Goal: Find specific page/section: Find specific page/section

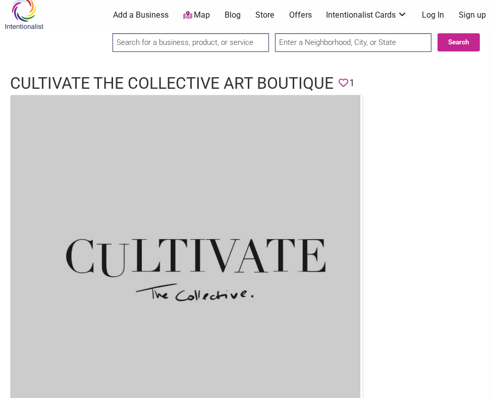
scroll to position [17, 0]
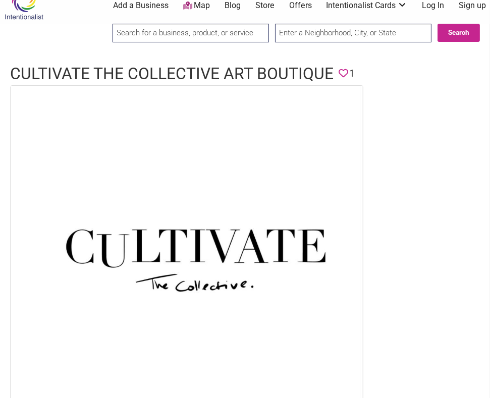
click at [242, 33] on input "search" at bounding box center [191, 33] width 157 height 19
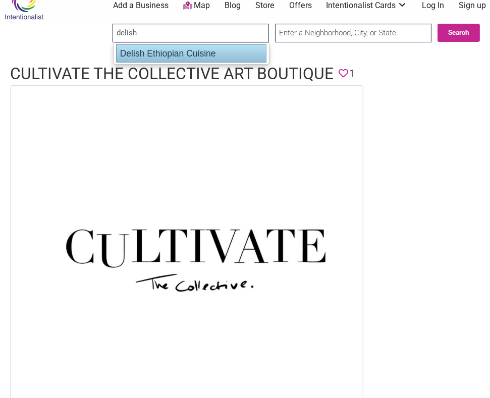
click at [240, 54] on div "Delish Ethiopian Cuisine" at bounding box center [191, 53] width 150 height 18
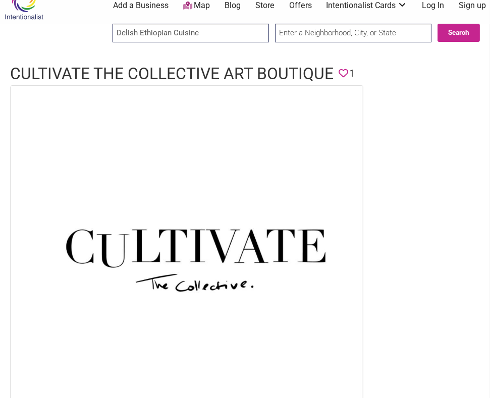
type input "Delish Ethiopian Cuisine"
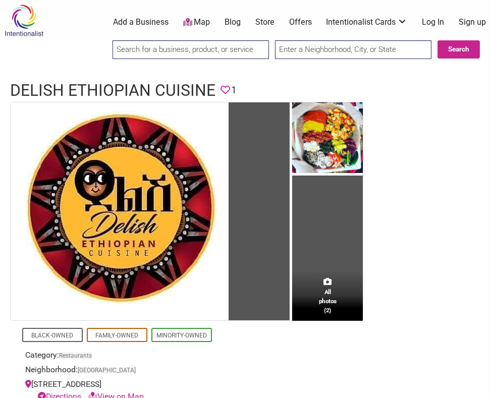
drag, startPoint x: 184, startPoint y: 47, endPoint x: 179, endPoint y: 49, distance: 5.9
click at [184, 47] on input "search" at bounding box center [191, 49] width 157 height 19
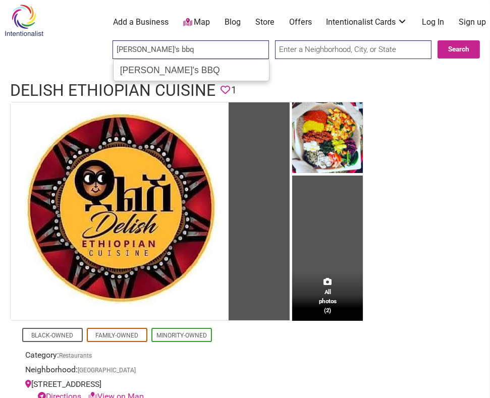
type input "[PERSON_NAME]'s bbq"
click at [103, 40] on input "Search" at bounding box center [121, 49] width 36 height 19
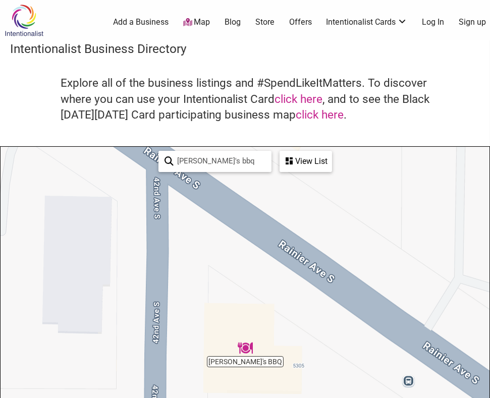
click at [246, 351] on img "Emma's BBQ" at bounding box center [245, 348] width 15 height 15
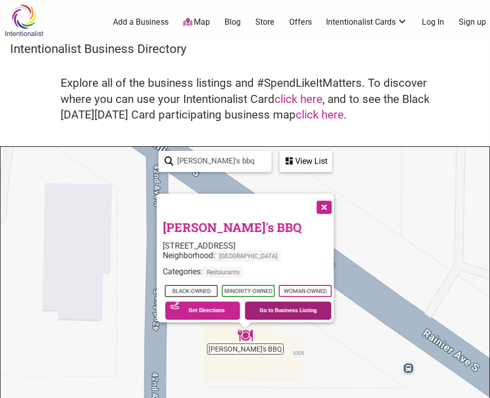
click at [259, 304] on link "Go to Business Listing" at bounding box center [288, 311] width 87 height 18
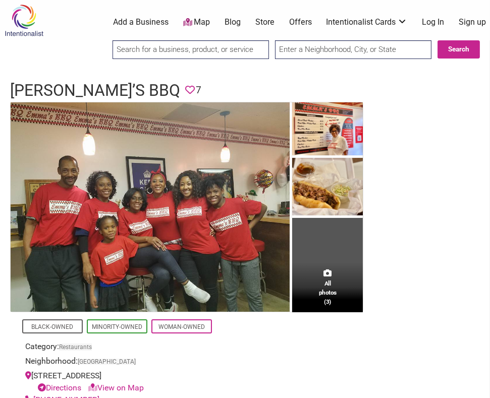
click at [236, 55] on input "search" at bounding box center [191, 49] width 157 height 19
type input "giddy sloth"
click at [214, 50] on input "giddy sloth" at bounding box center [191, 49] width 157 height 19
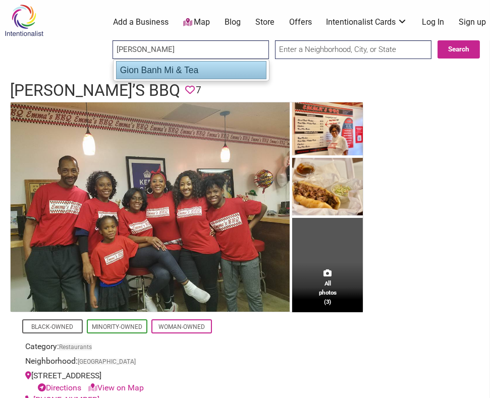
click at [184, 71] on div "Gion Banh Mi & Tea" at bounding box center [191, 70] width 150 height 18
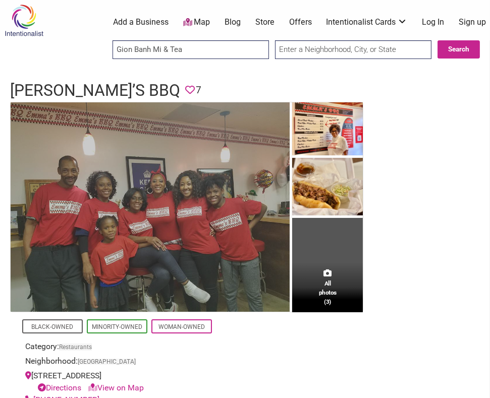
type input "Gion Banh Mi & Tea"
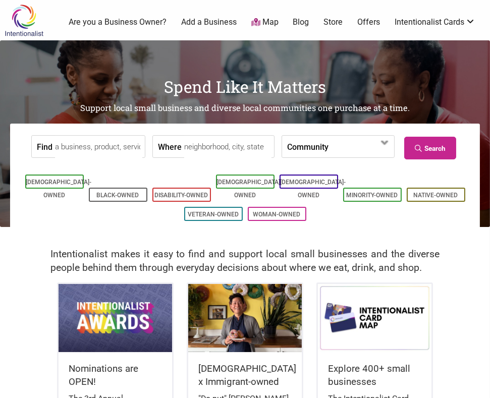
click at [94, 153] on input "Find" at bounding box center [98, 147] width 87 height 23
paste input "mak fai kung fu lion dance associatio"
type input "mak fai kung fu lion dance associatio"
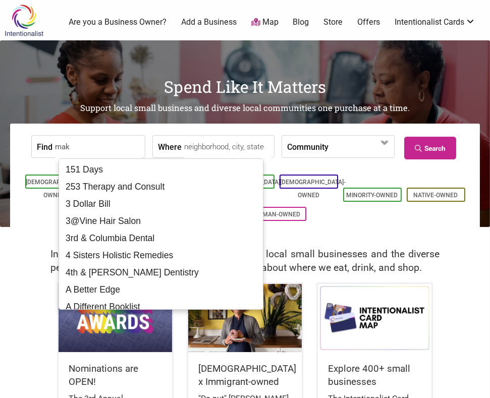
type input "mak l"
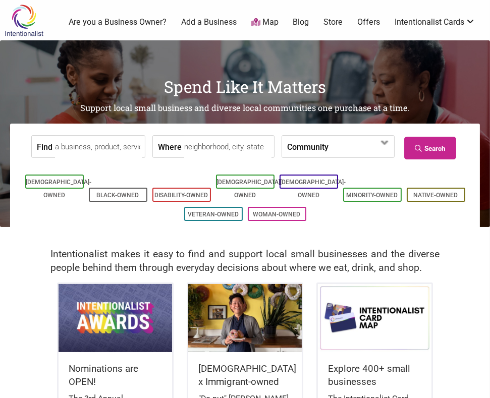
click at [118, 151] on input "Find" at bounding box center [98, 147] width 87 height 23
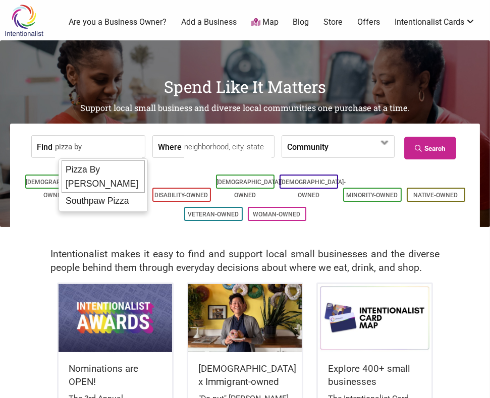
click at [116, 170] on div "Pizza By [PERSON_NAME]" at bounding box center [103, 177] width 83 height 32
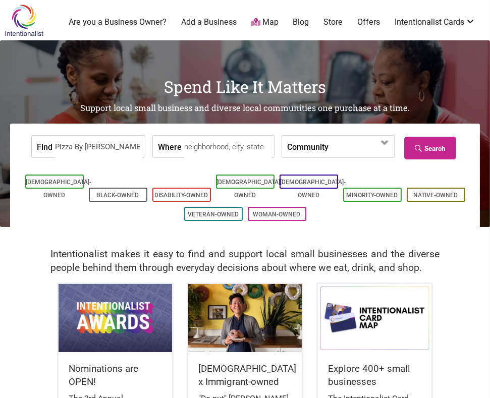
type input "Pizza By [PERSON_NAME]"
